Goal: Task Accomplishment & Management: Use online tool/utility

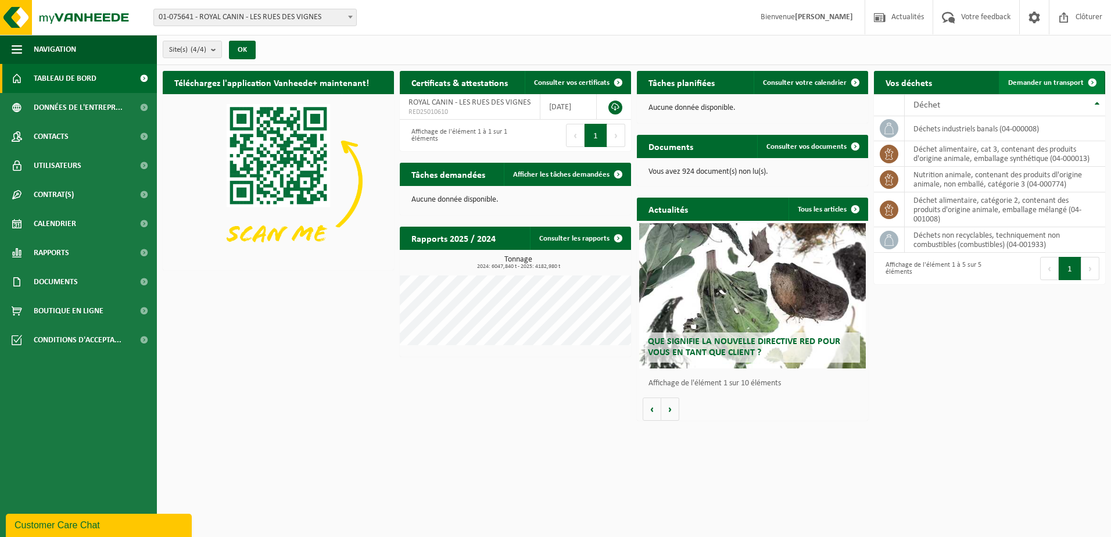
click at [1060, 79] on span "Demander un transport" at bounding box center [1046, 83] width 76 height 8
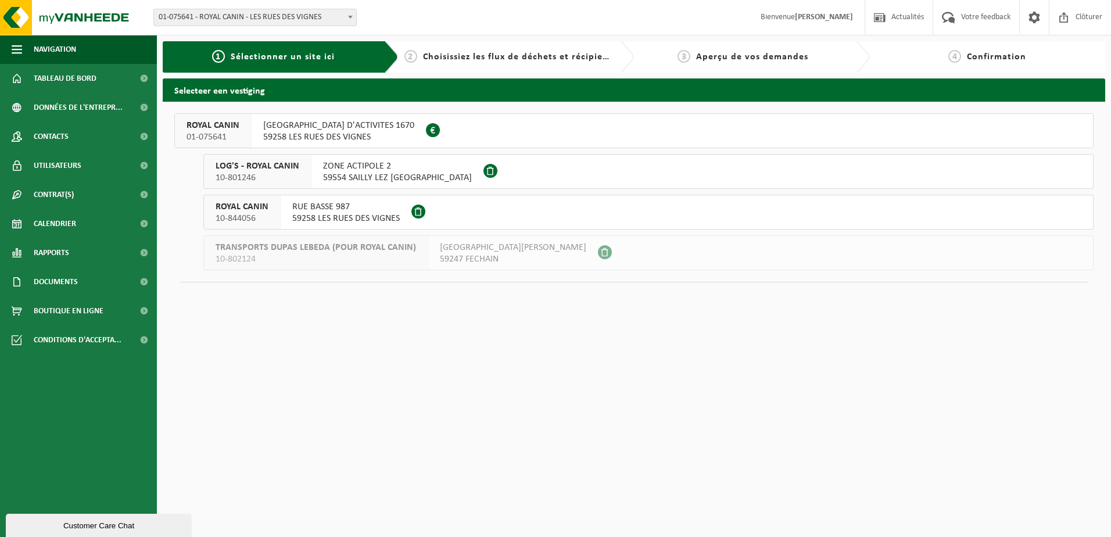
click at [288, 128] on span "RUE HAUTE ZONE D'ACTIVITES 1670" at bounding box center [338, 126] width 151 height 12
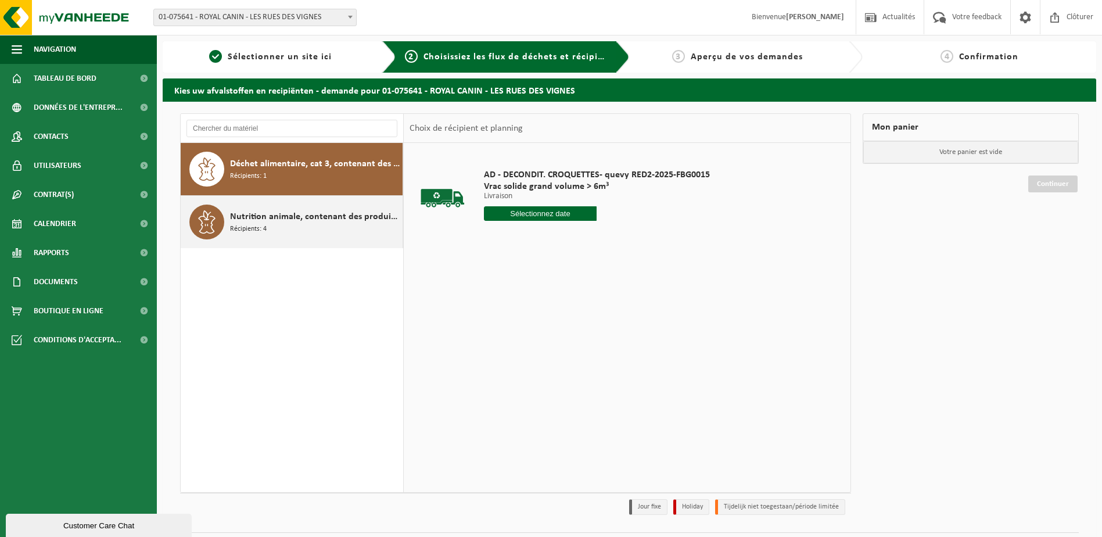
click at [222, 207] on div at bounding box center [206, 221] width 35 height 35
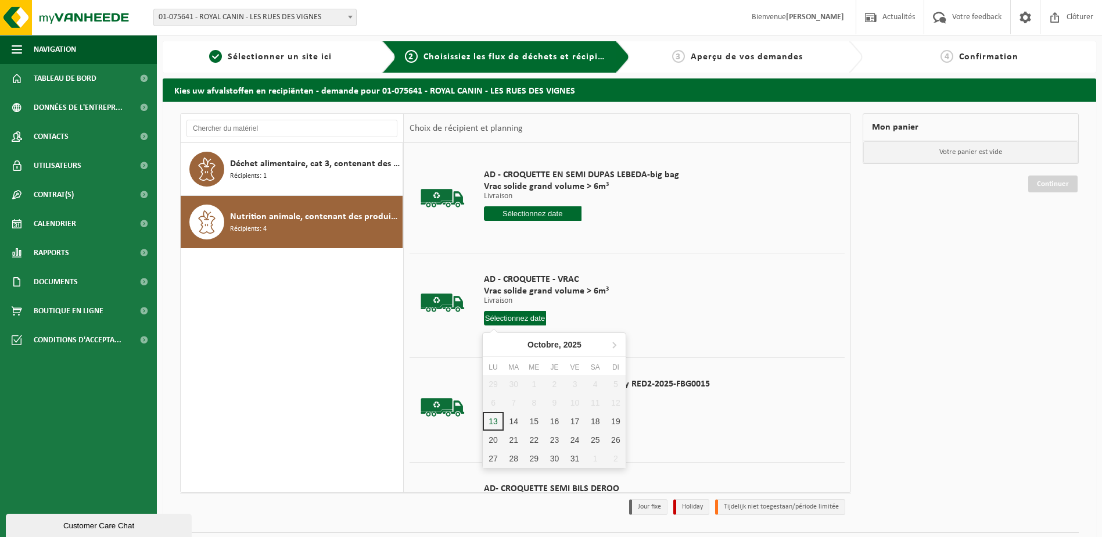
click at [523, 320] on input "text" at bounding box center [515, 318] width 63 height 15
click at [518, 424] on div "14" at bounding box center [514, 421] width 20 height 19
type input "à partir de 2025-10-14"
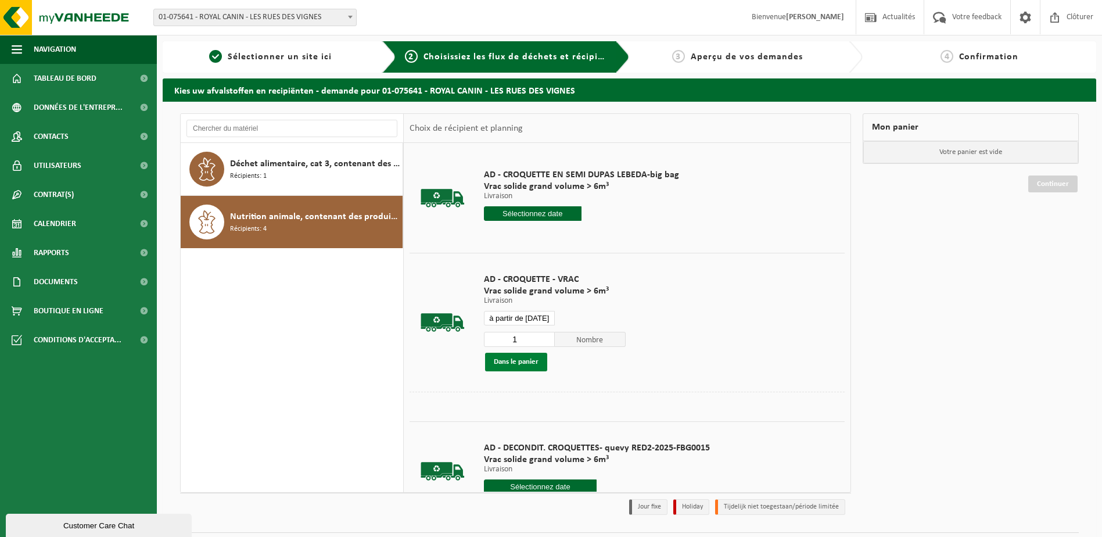
click at [527, 363] on button "Dans le panier" at bounding box center [516, 362] width 62 height 19
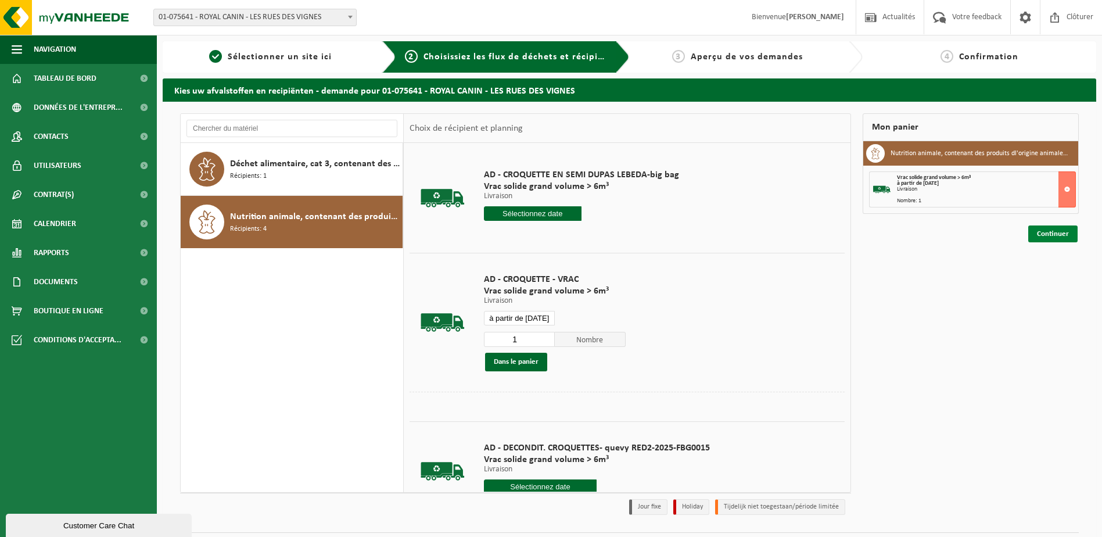
click at [1059, 236] on link "Continuer" at bounding box center [1052, 233] width 49 height 17
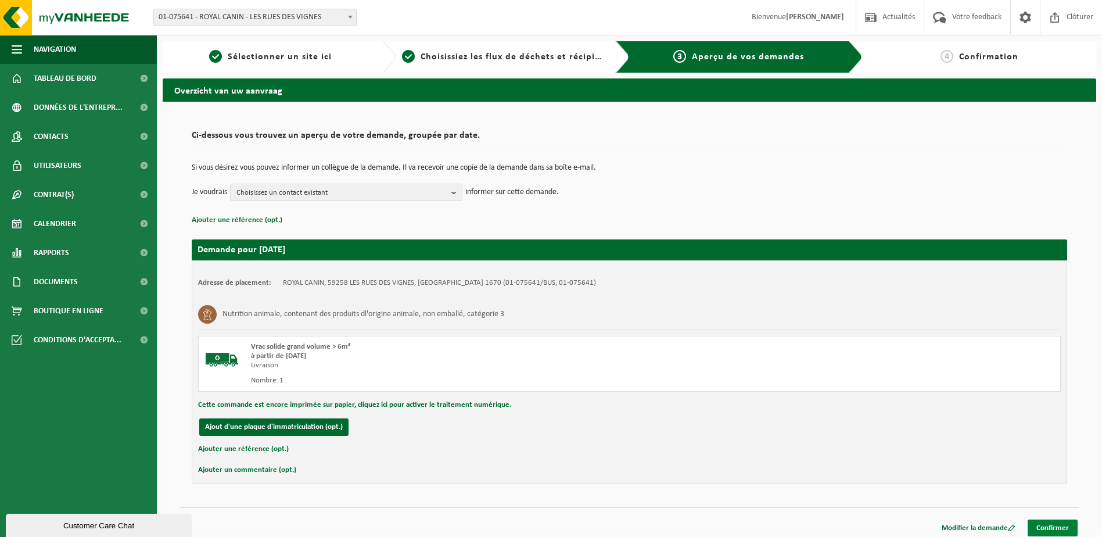
click at [1057, 525] on link "Confirmer" at bounding box center [1053, 527] width 50 height 17
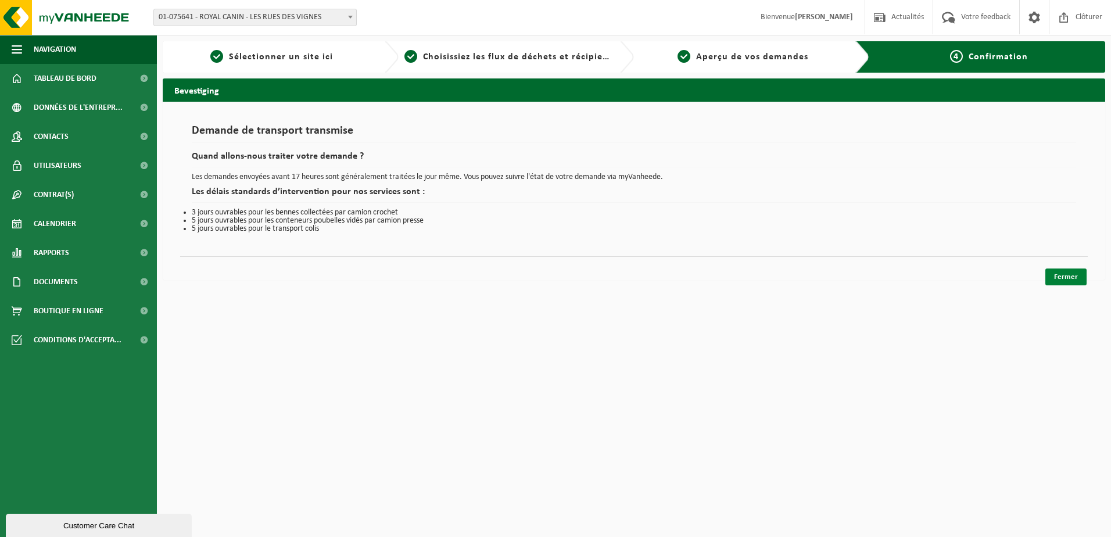
click at [1073, 280] on link "Fermer" at bounding box center [1065, 276] width 41 height 17
